Goal: Task Accomplishment & Management: Manage account settings

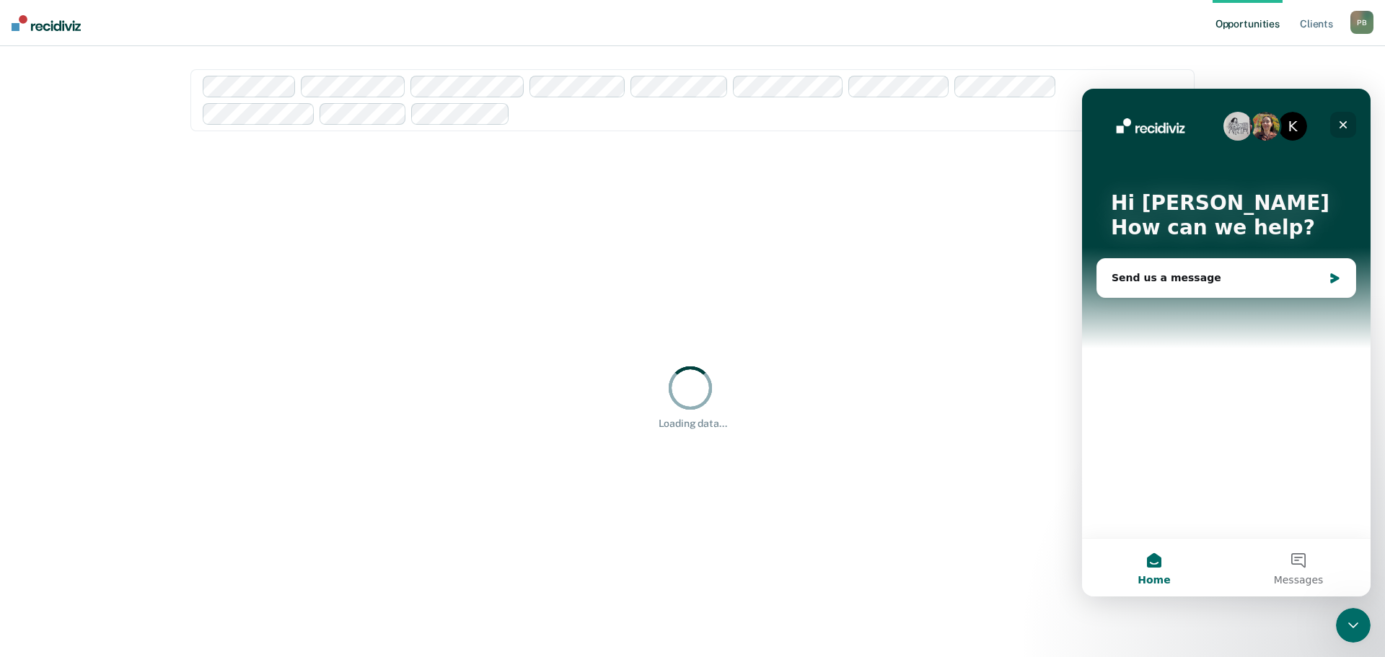
click at [1343, 123] on icon "Close" at bounding box center [1343, 125] width 12 height 12
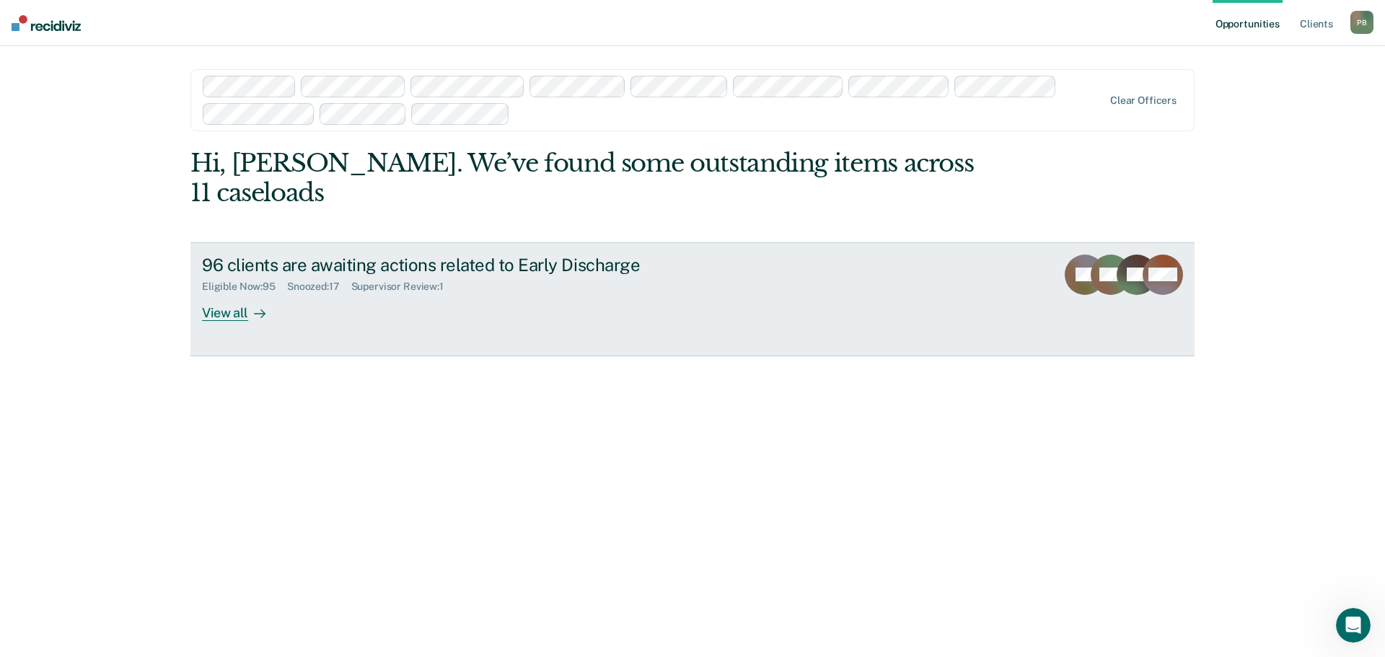
click at [226, 293] on div "View all" at bounding box center [242, 307] width 81 height 28
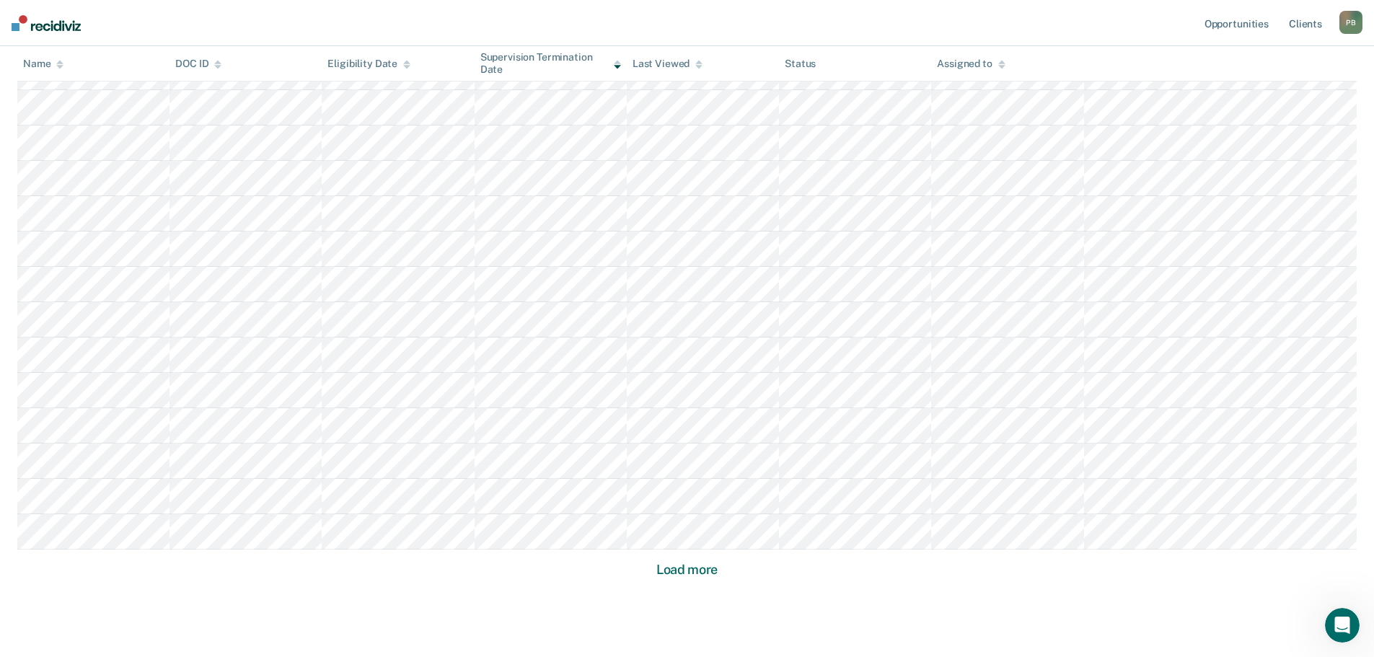
scroll to position [786, 0]
click at [707, 587] on button "Load more" at bounding box center [687, 593] width 70 height 17
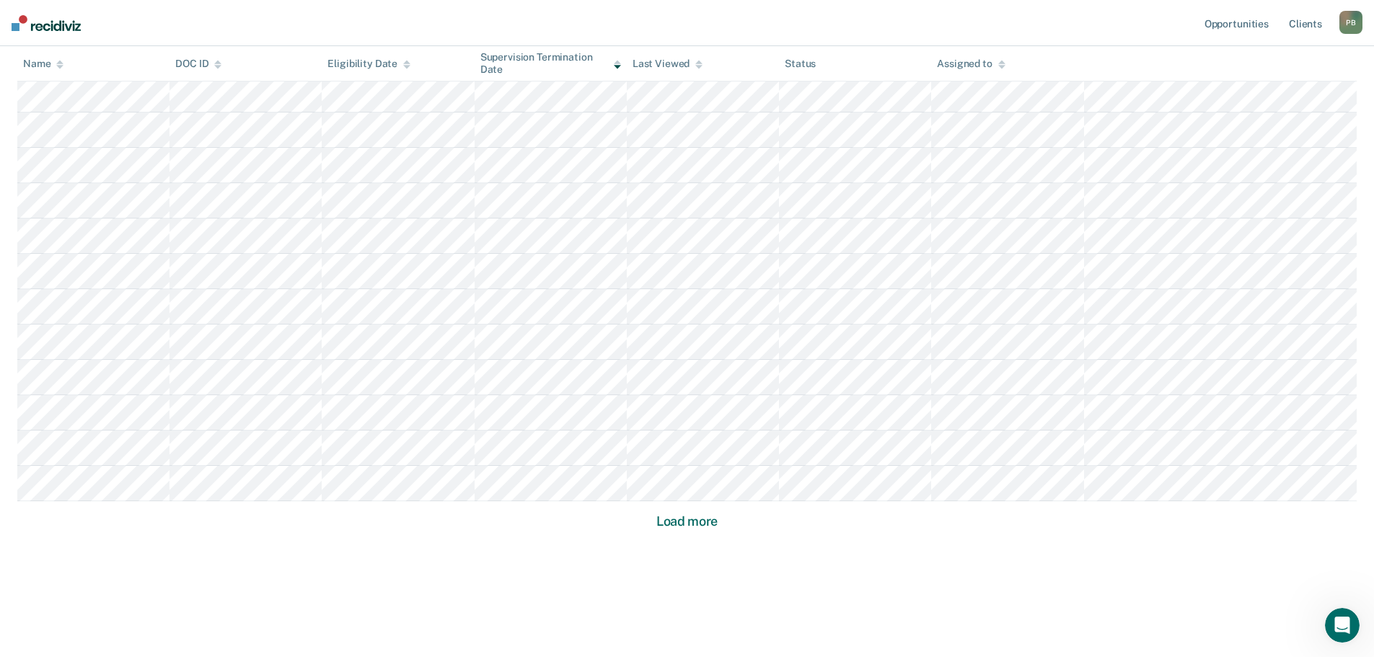
click at [695, 521] on button "Load more" at bounding box center [687, 521] width 70 height 17
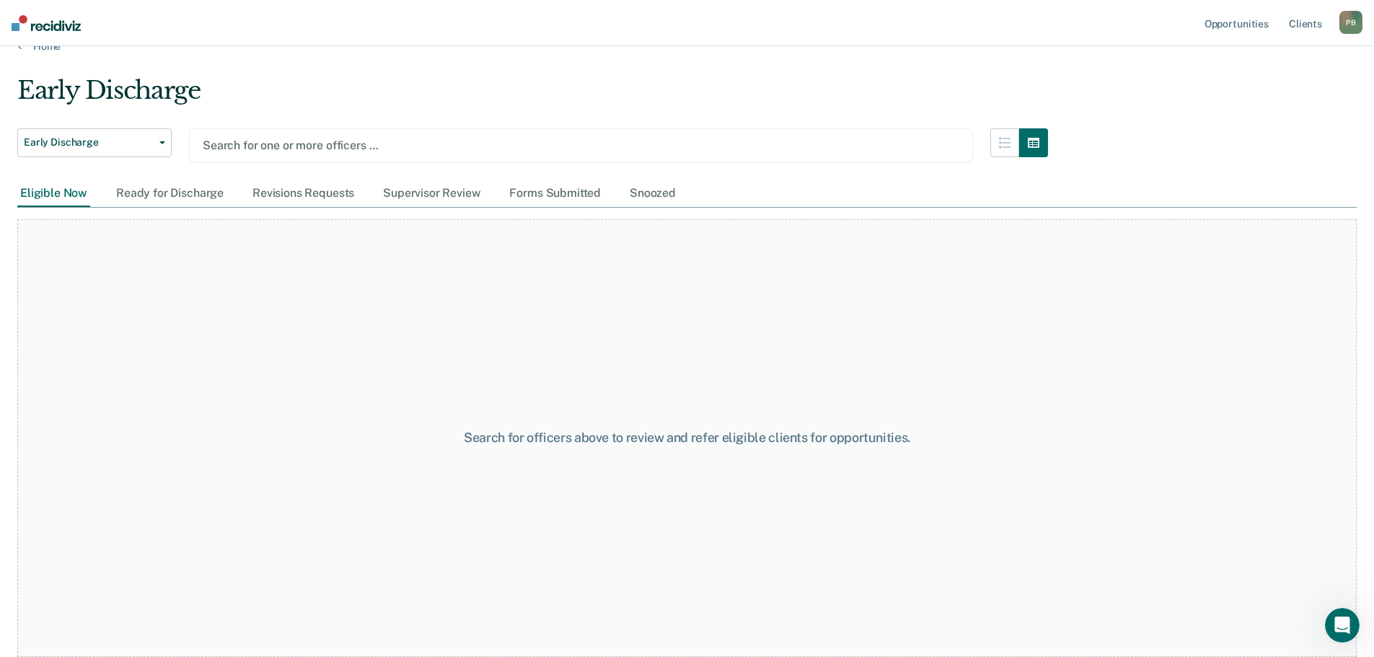
scroll to position [24, 0]
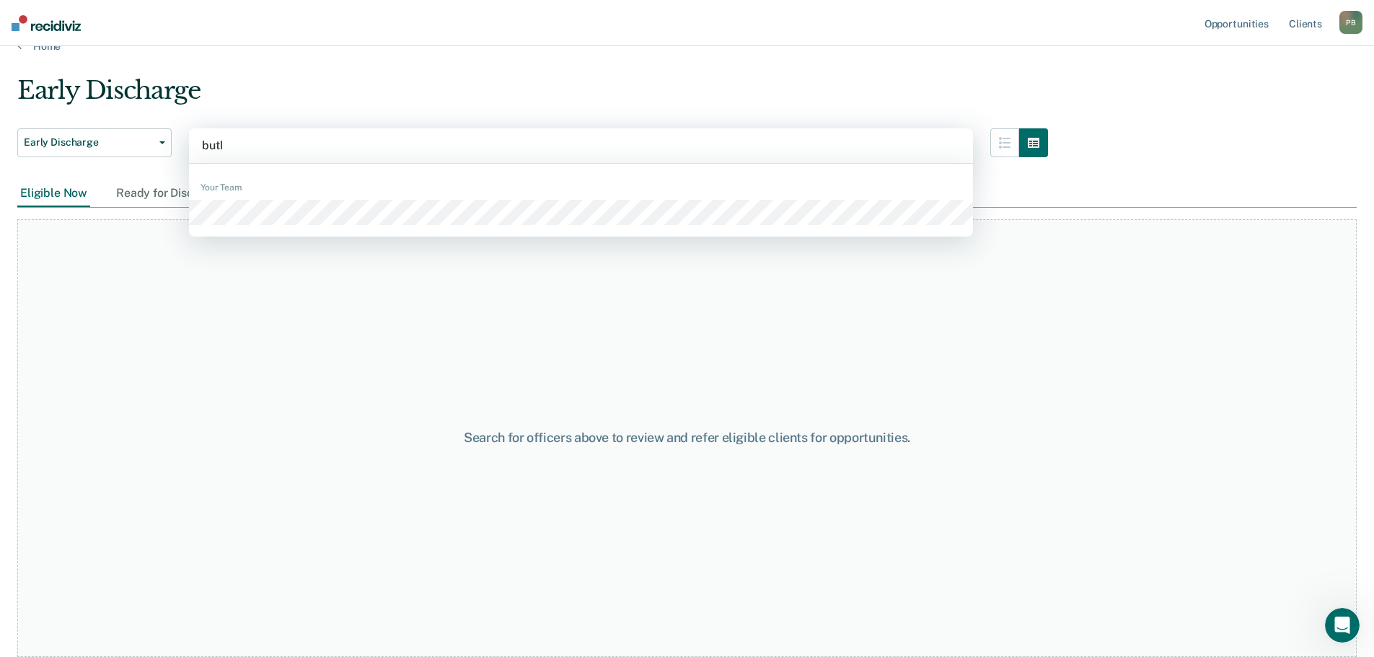
type input "[PERSON_NAME]"
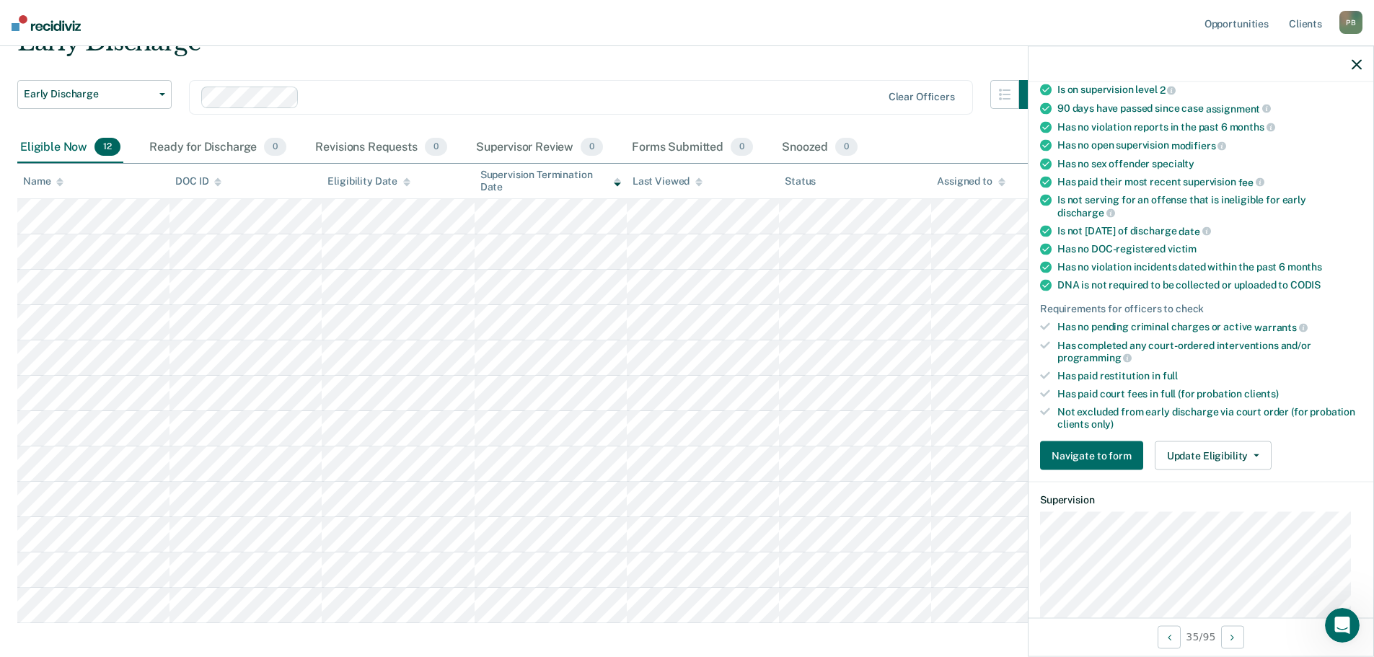
scroll to position [144, 0]
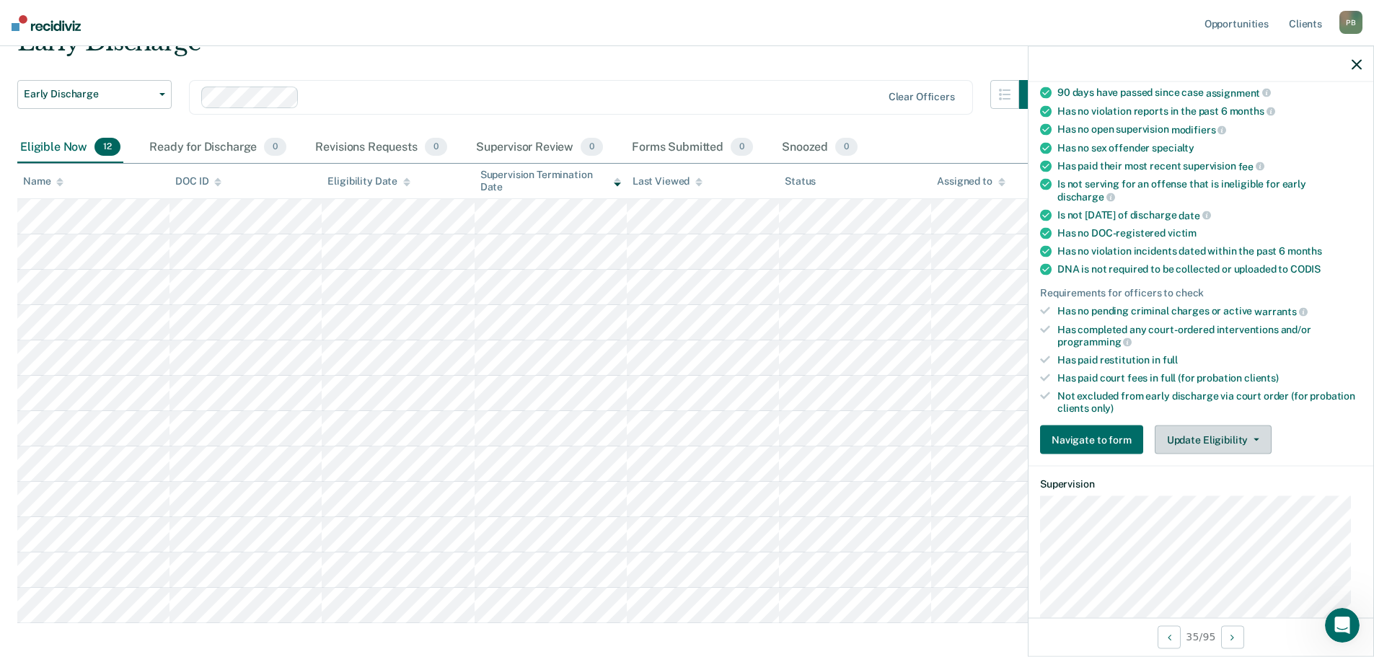
click at [1236, 439] on button "Update Eligibility" at bounding box center [1213, 440] width 117 height 29
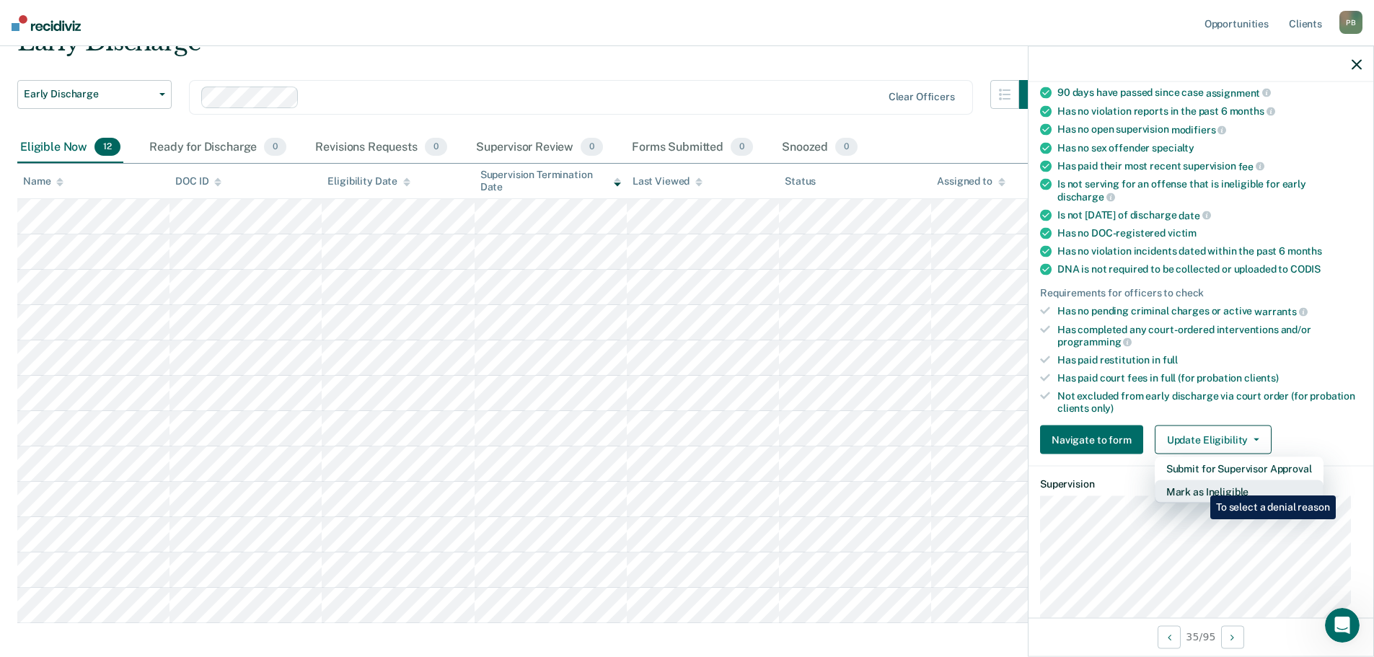
click at [1200, 485] on button "Mark as Ineligible" at bounding box center [1239, 491] width 169 height 23
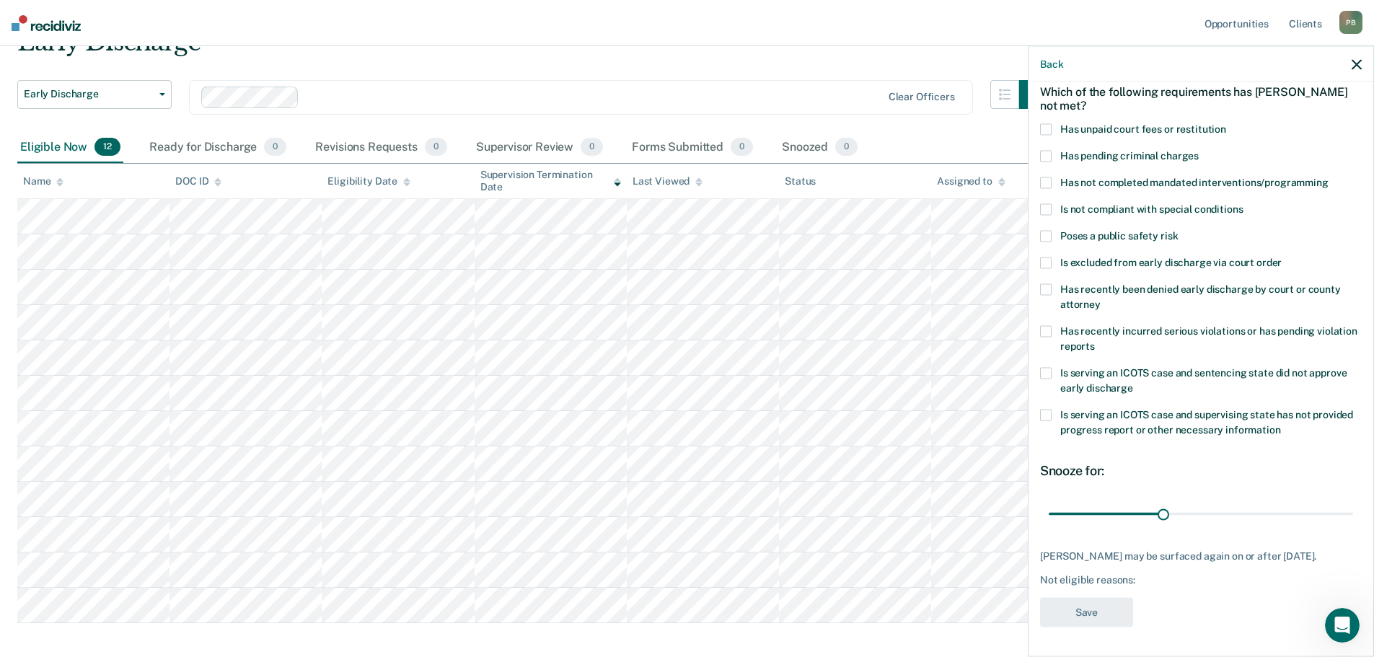
scroll to position [79, 0]
drag, startPoint x: 1161, startPoint y: 503, endPoint x: 1354, endPoint y: 503, distance: 192.6
type input "79"
click at [1353, 503] on input "range" at bounding box center [1201, 513] width 304 height 25
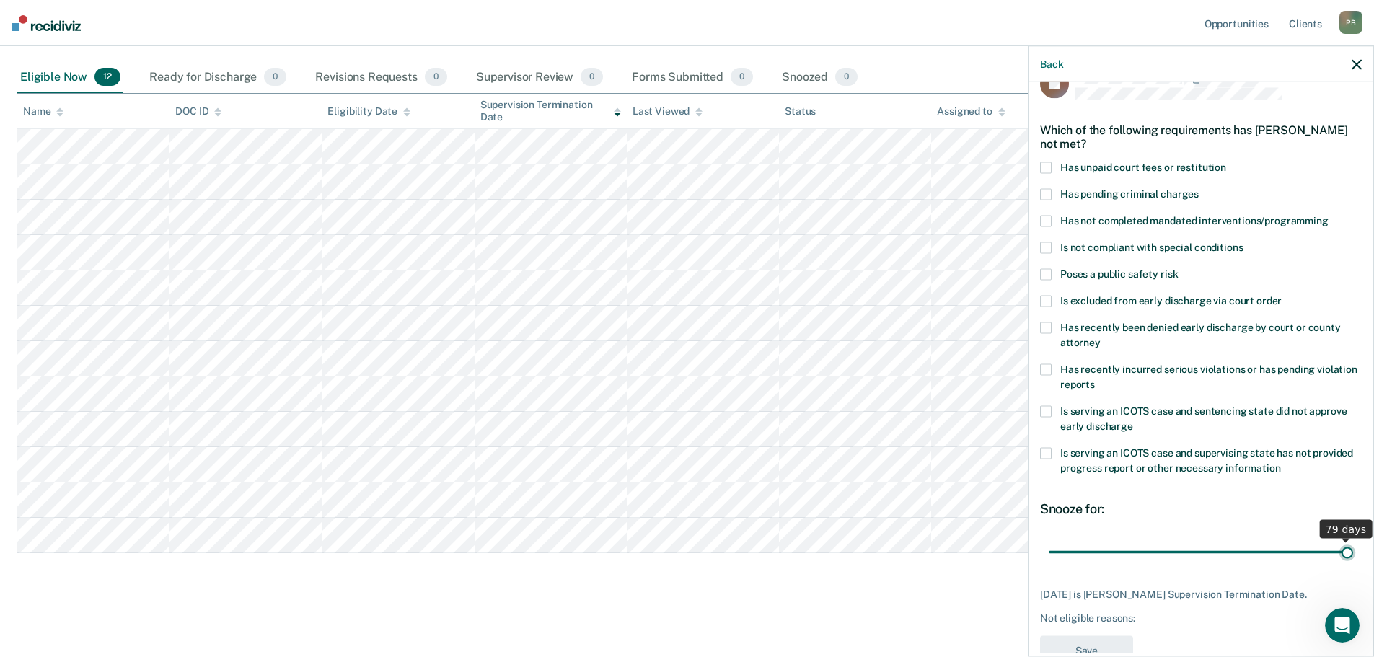
scroll to position [6, 0]
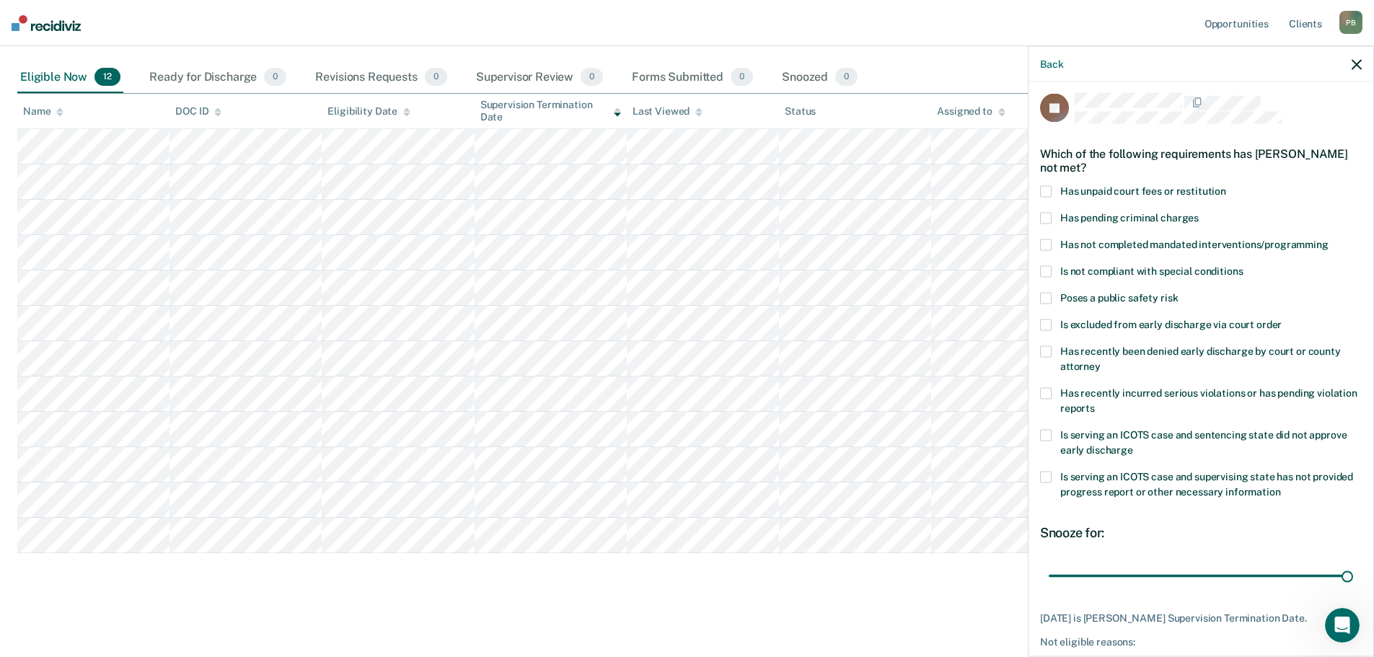
click at [1047, 245] on span at bounding box center [1046, 246] width 12 height 12
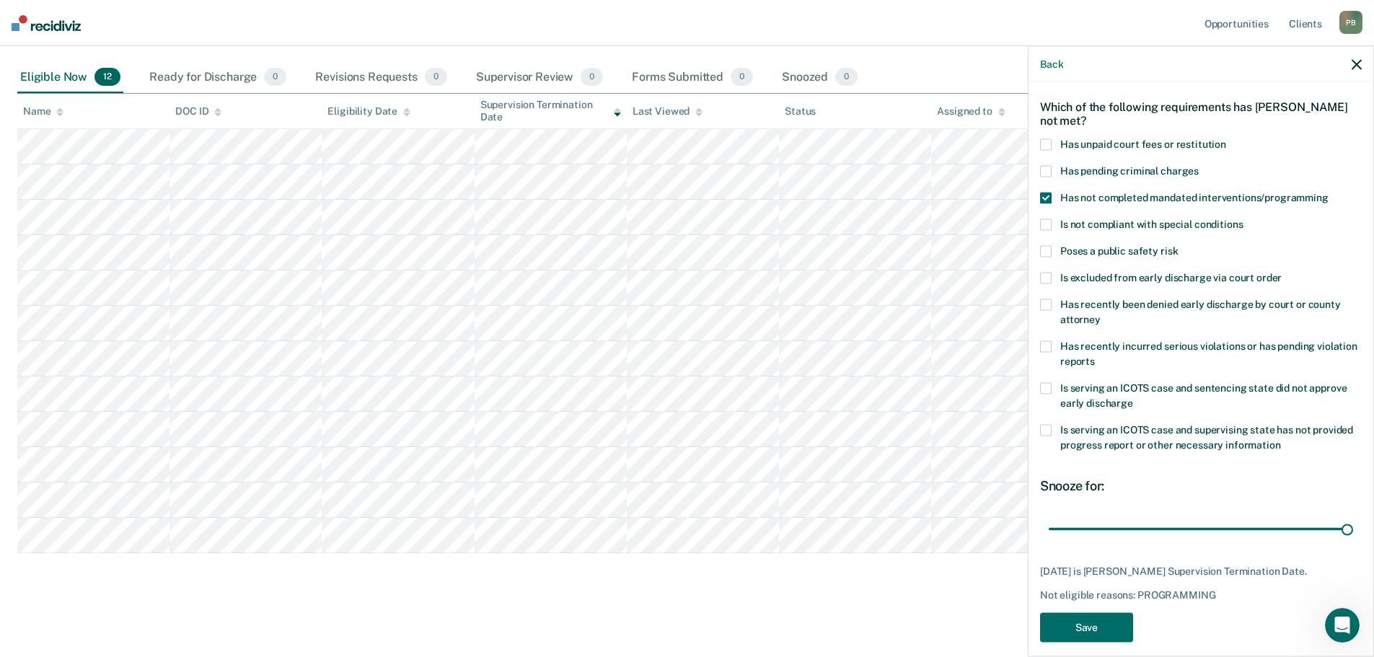
scroll to position [79, 0]
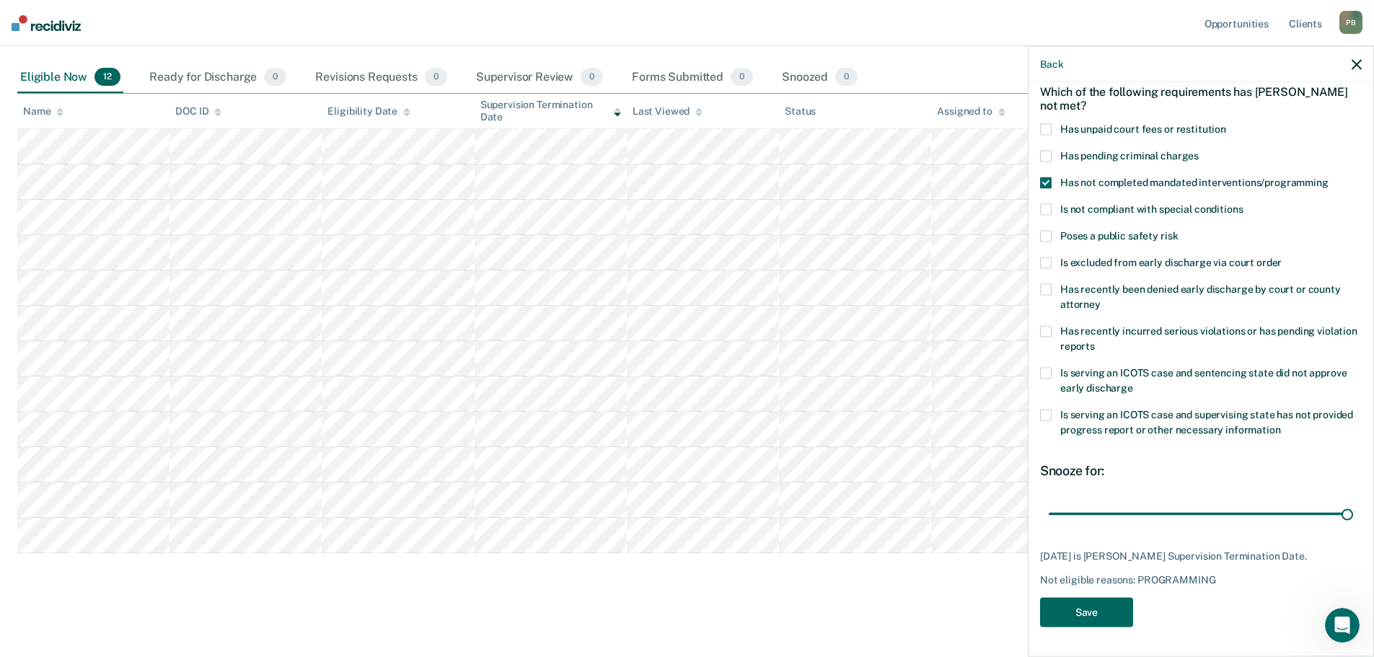
click at [1092, 606] on button "Save" at bounding box center [1086, 613] width 93 height 30
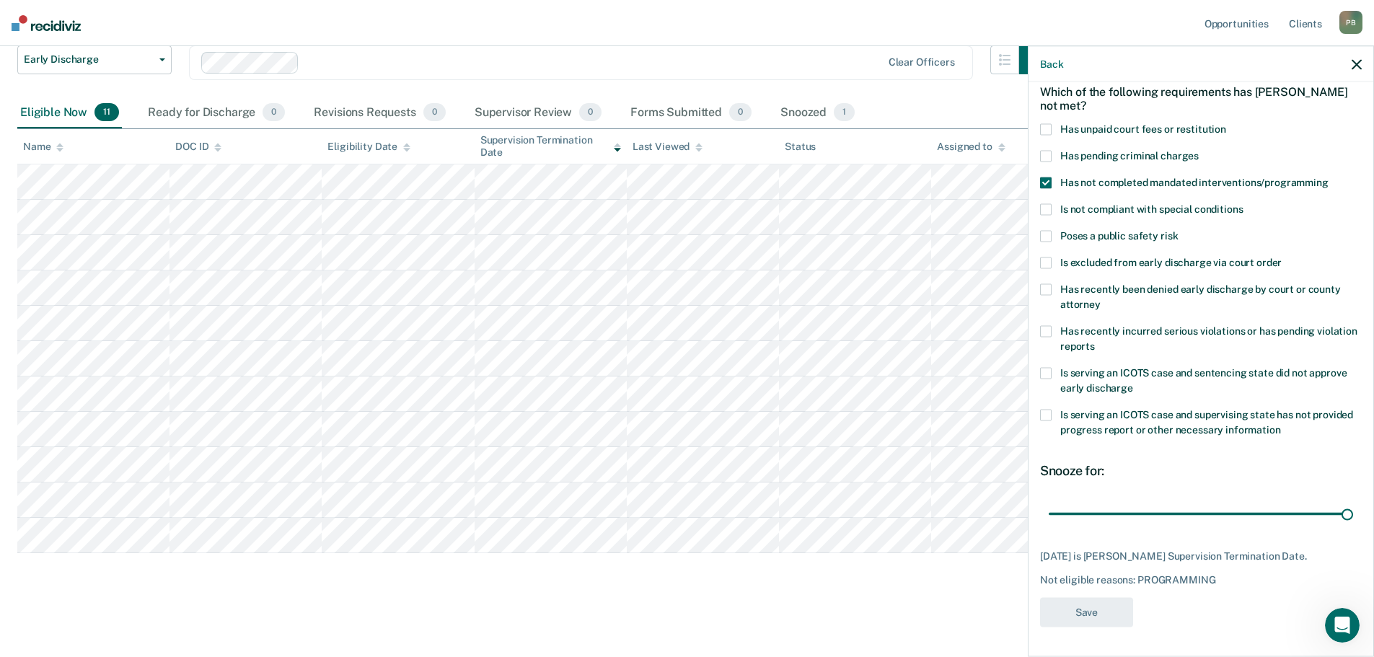
scroll to position [107, 0]
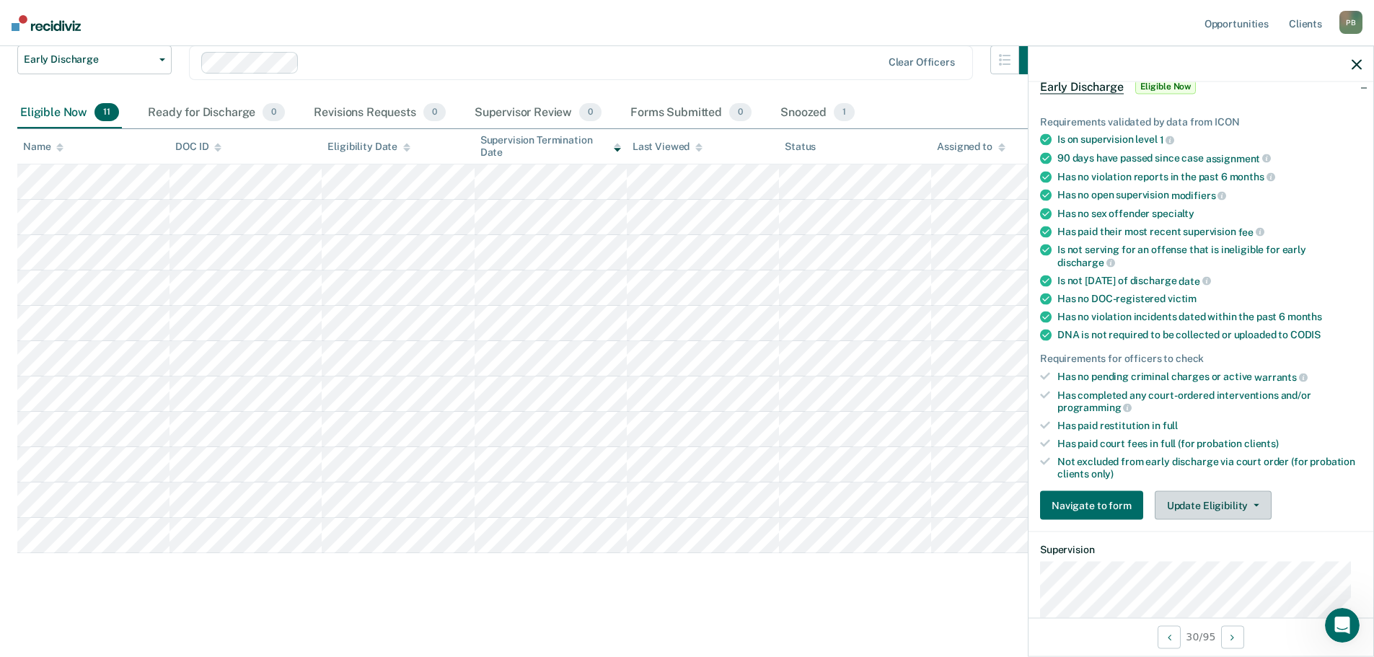
click at [1208, 506] on button "Update Eligibility" at bounding box center [1213, 505] width 117 height 29
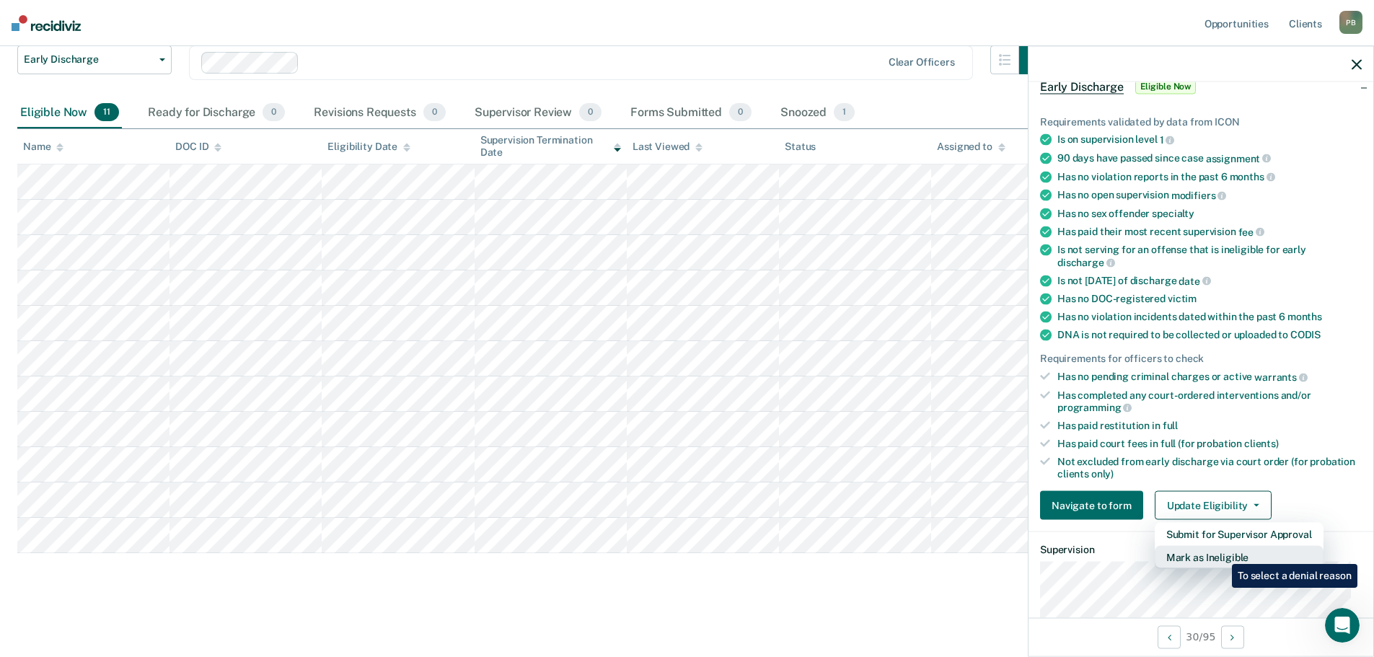
click at [1221, 553] on button "Mark as Ineligible" at bounding box center [1239, 557] width 169 height 23
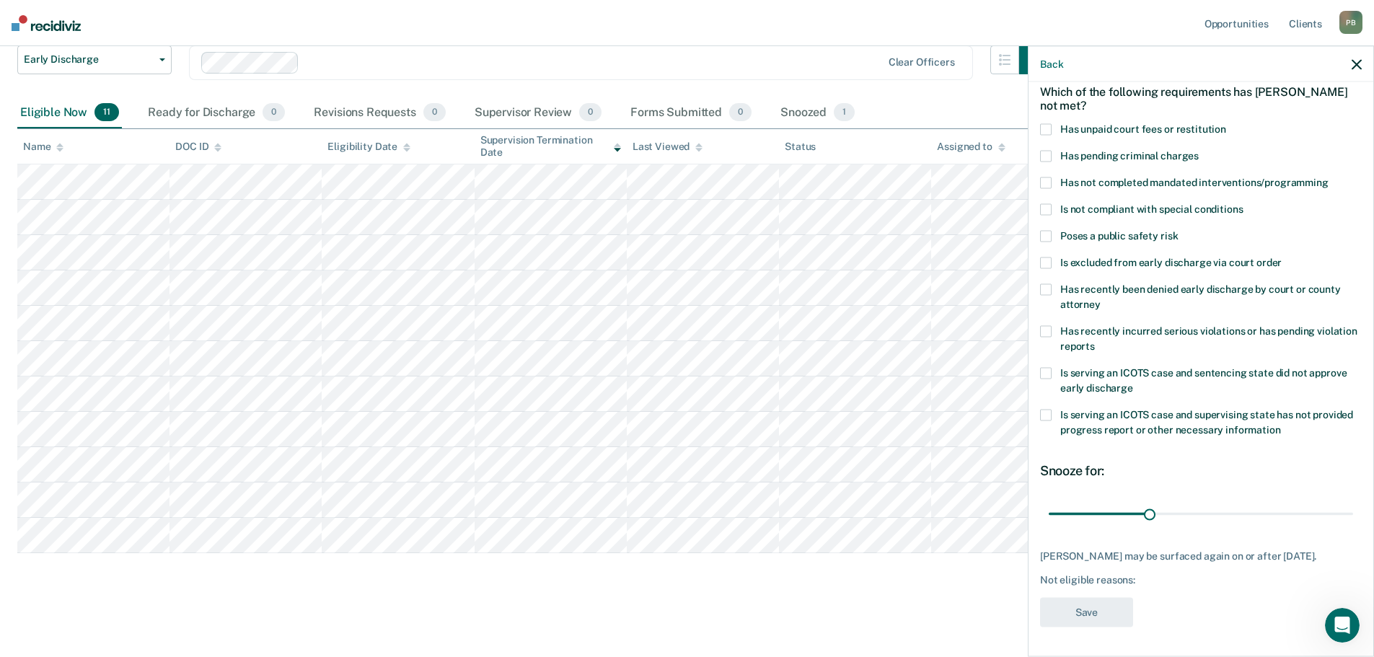
click at [434, 586] on div "Early Discharge Early Discharge Early Discharge Clear officers Eligible Now 11 …" at bounding box center [687, 294] width 1340 height 602
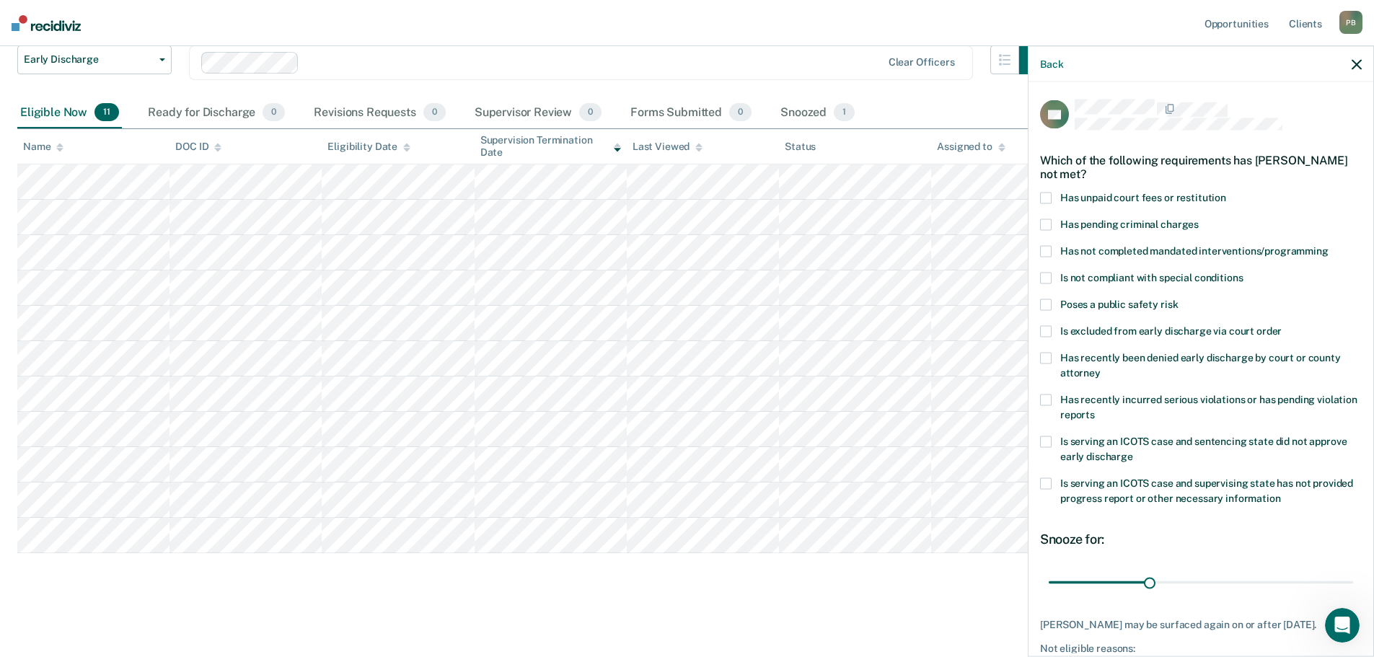
click at [1360, 63] on icon "button" at bounding box center [1357, 64] width 10 height 10
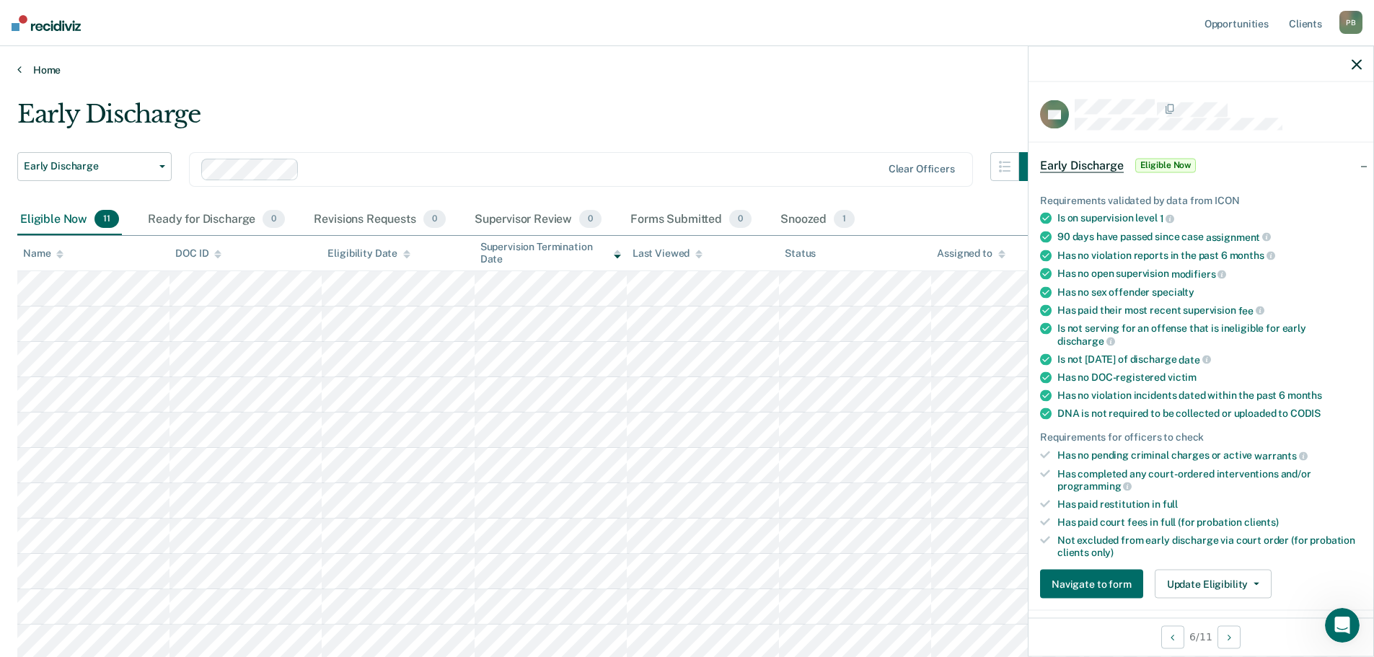
click at [733, 64] on link "Home" at bounding box center [687, 69] width 1340 height 13
